Goal: Browse casually

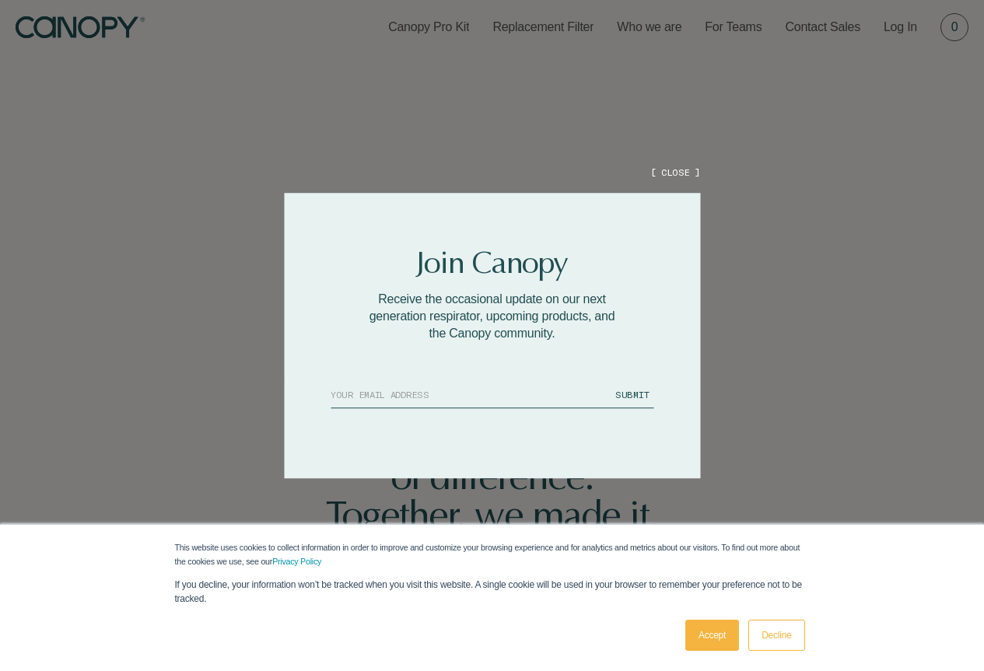
click at [797, 297] on div at bounding box center [492, 335] width 984 height 671
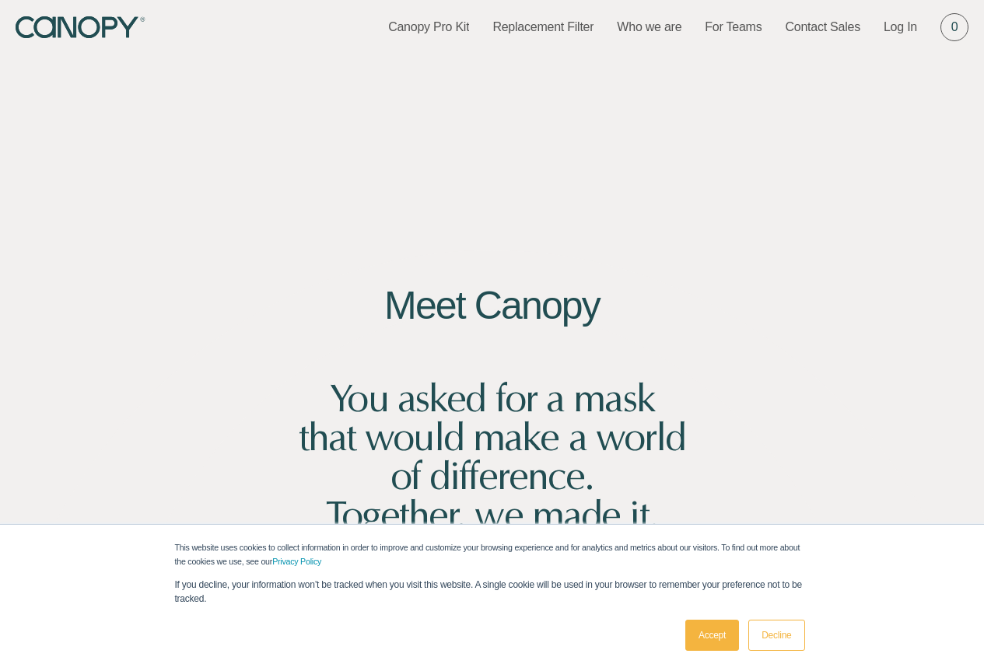
click at [722, 633] on link "Accept" at bounding box center [712, 635] width 54 height 31
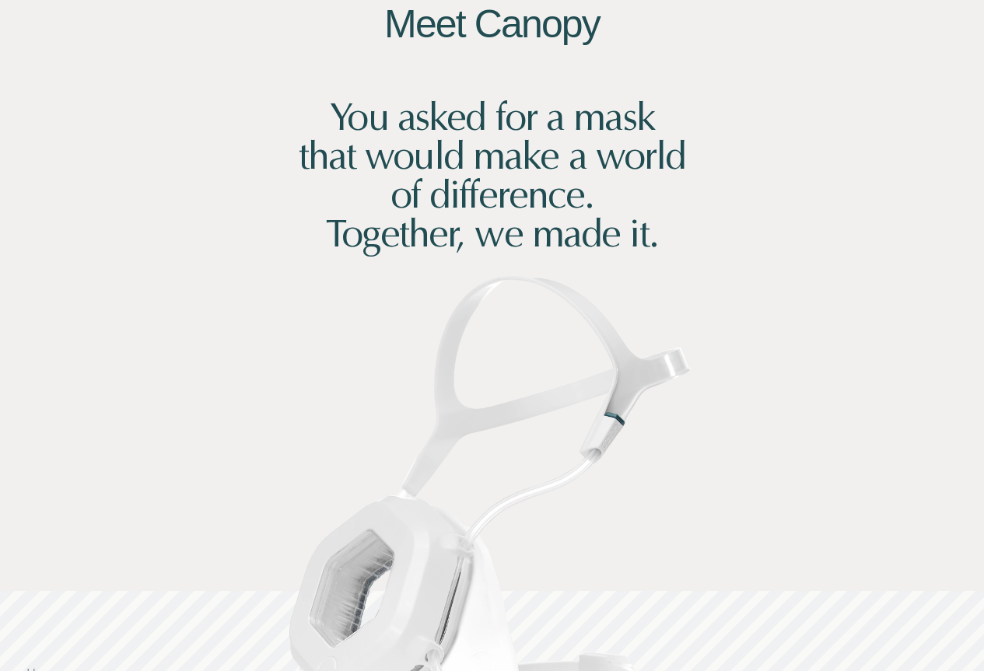
scroll to position [156, 0]
